Goal: Task Accomplishment & Management: Use online tool/utility

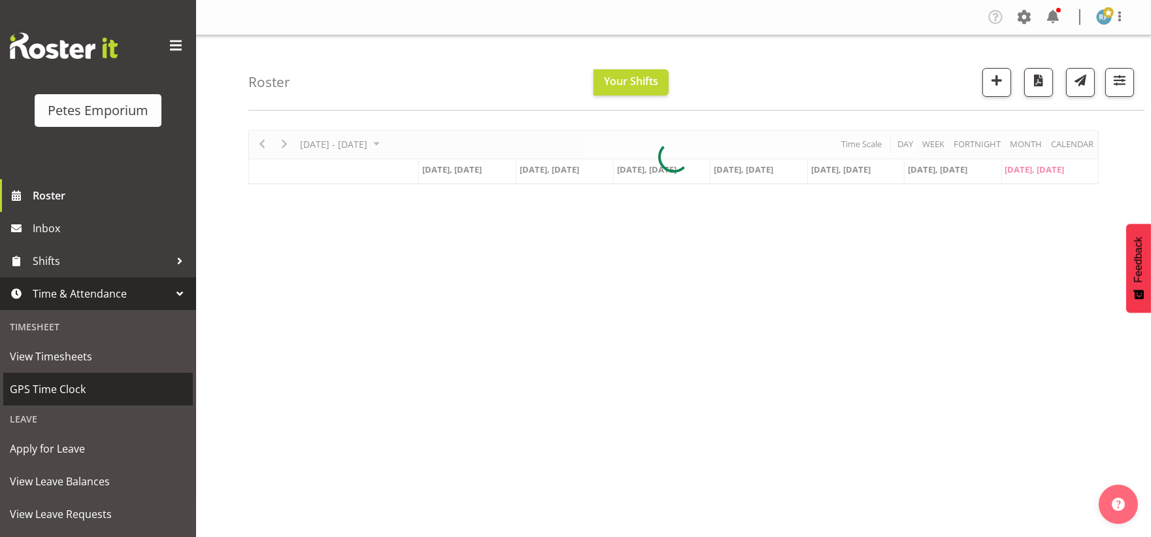
click at [63, 391] on span "GPS Time Clock" at bounding box center [98, 389] width 176 height 20
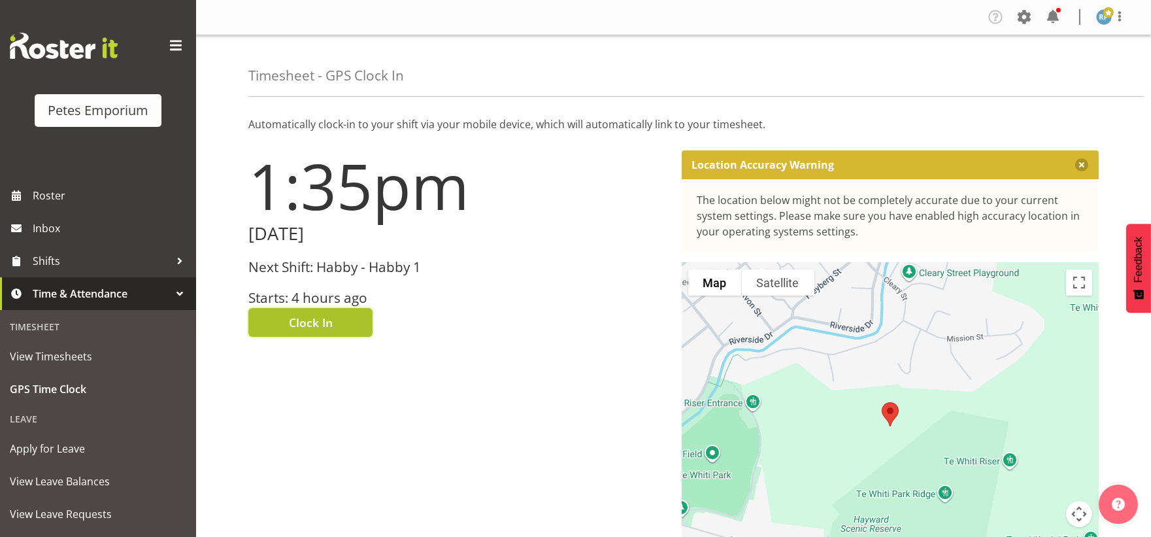
click at [320, 326] on span "Clock In" at bounding box center [311, 322] width 44 height 17
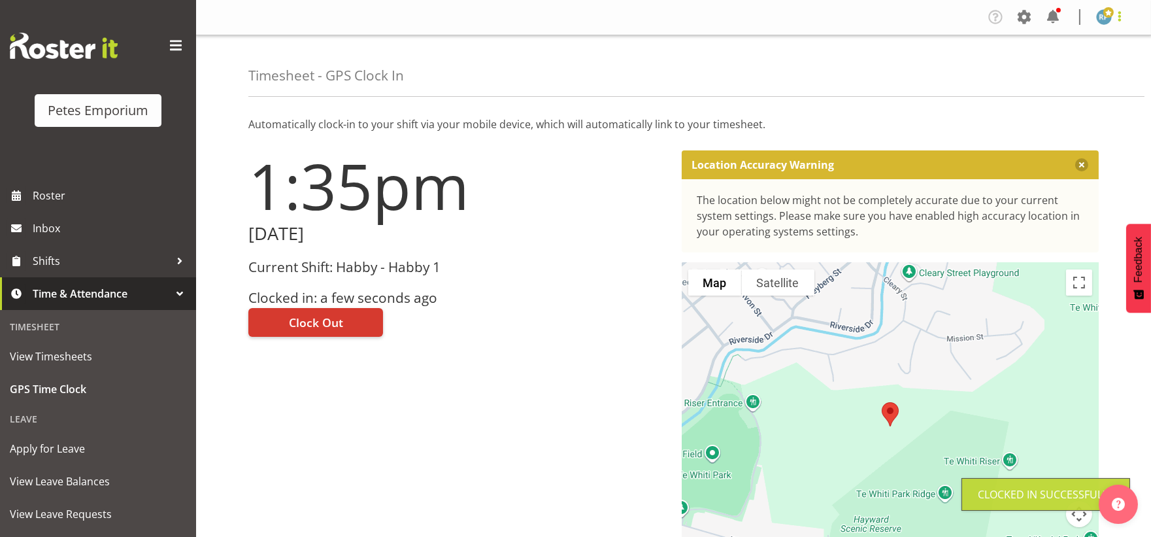
click at [1122, 16] on span at bounding box center [1120, 16] width 16 height 16
click at [1087, 68] on link "Log Out" at bounding box center [1064, 69] width 125 height 24
